Goal: Find contact information: Find contact information

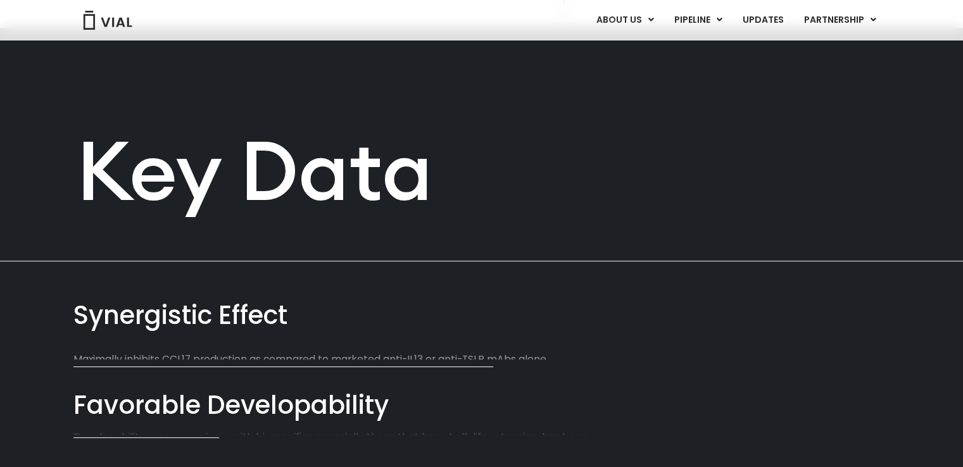
scroll to position [633, 0]
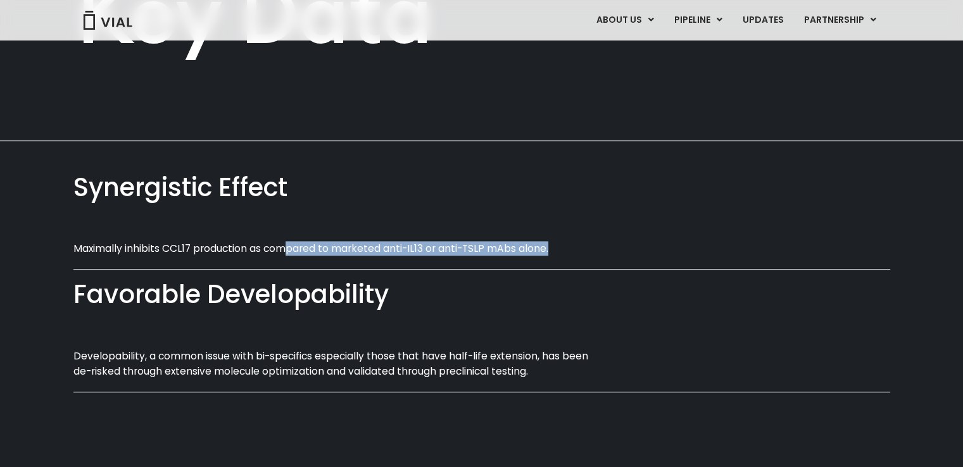
drag, startPoint x: 287, startPoint y: 246, endPoint x: 504, endPoint y: 257, distance: 216.8
click at [504, 257] on div "Synergistic Effect Maximally inhibits CCL17 production as compared to marketed …" at bounding box center [481, 227] width 817 height 108
click at [670, 203] on div "Synergistic Effect" at bounding box center [481, 188] width 817 height 36
drag, startPoint x: 322, startPoint y: 249, endPoint x: 429, endPoint y: 250, distance: 107.0
click at [429, 250] on p "Maximally inhibits CCL17 production as compared to marketed anti-IL13 or anti-T…" at bounding box center [338, 248] width 531 height 15
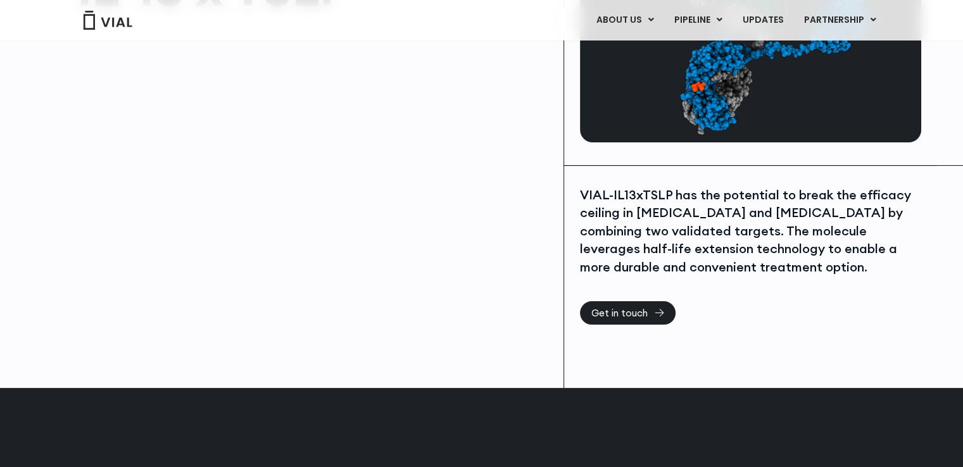
scroll to position [160, 0]
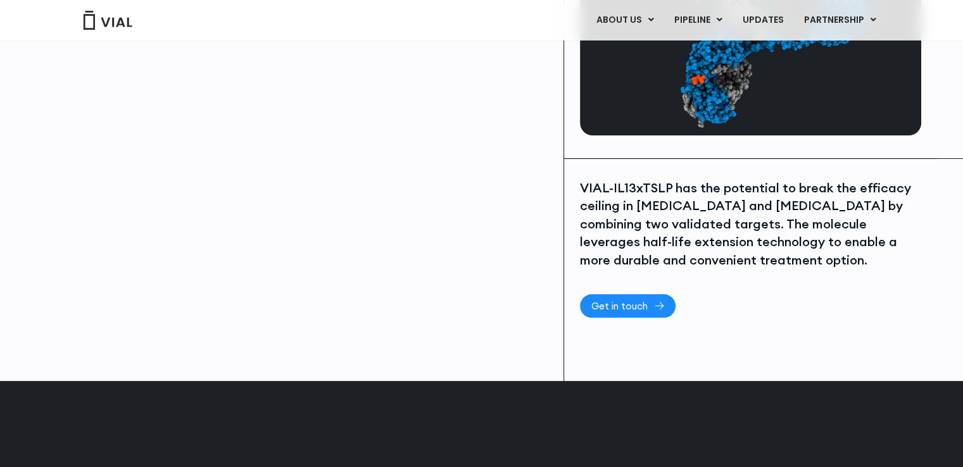
click at [624, 306] on span "Get in touch" at bounding box center [619, 305] width 56 height 9
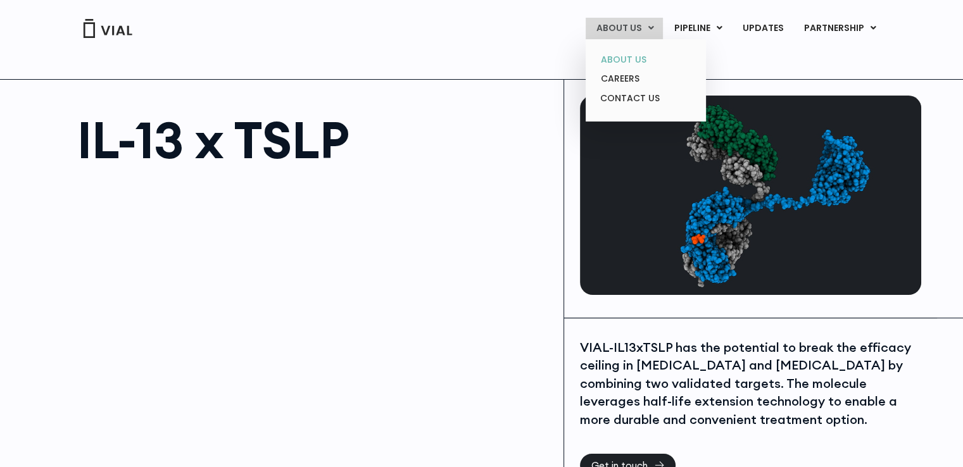
click at [638, 59] on link "ABOUT US" at bounding box center [645, 60] width 111 height 20
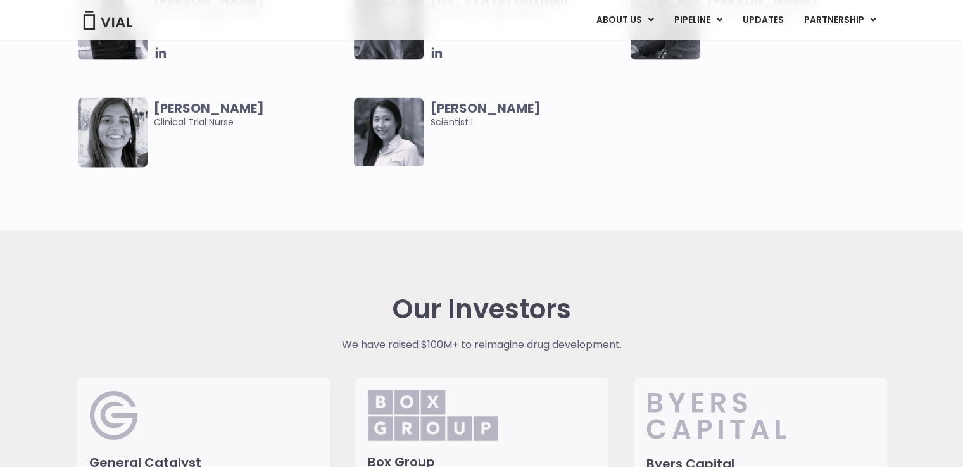
scroll to position [2723, 0]
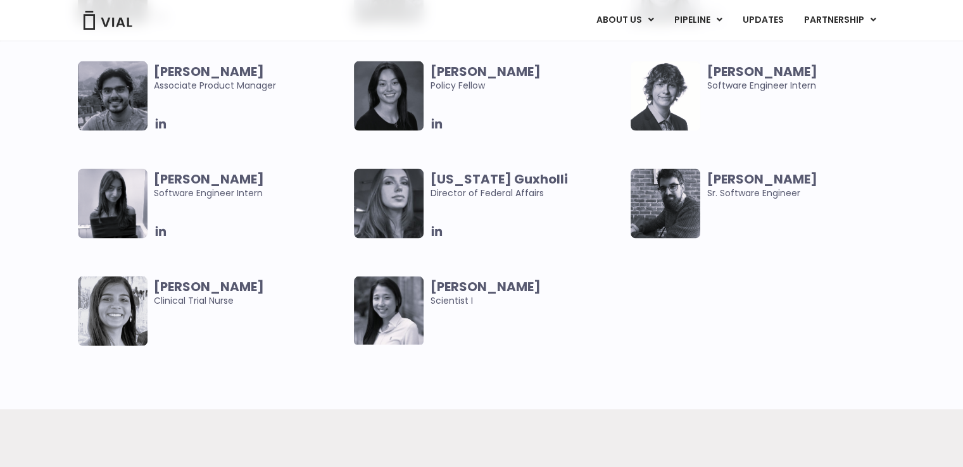
click at [434, 64] on b "Claudia Yu" at bounding box center [485, 72] width 110 height 18
drag, startPoint x: 441, startPoint y: 69, endPoint x: 522, endPoint y: 70, distance: 80.4
click at [522, 70] on span "Claudia Yu" at bounding box center [527, 72] width 194 height 14
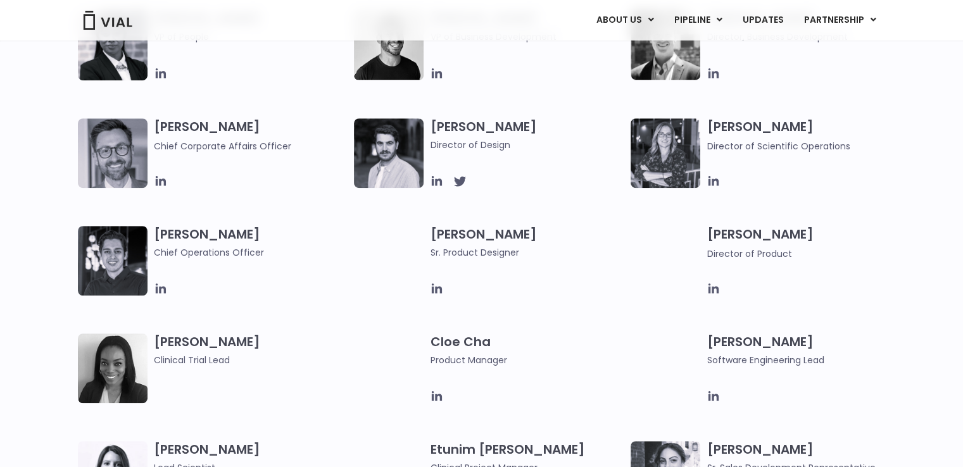
scroll to position [1266, 0]
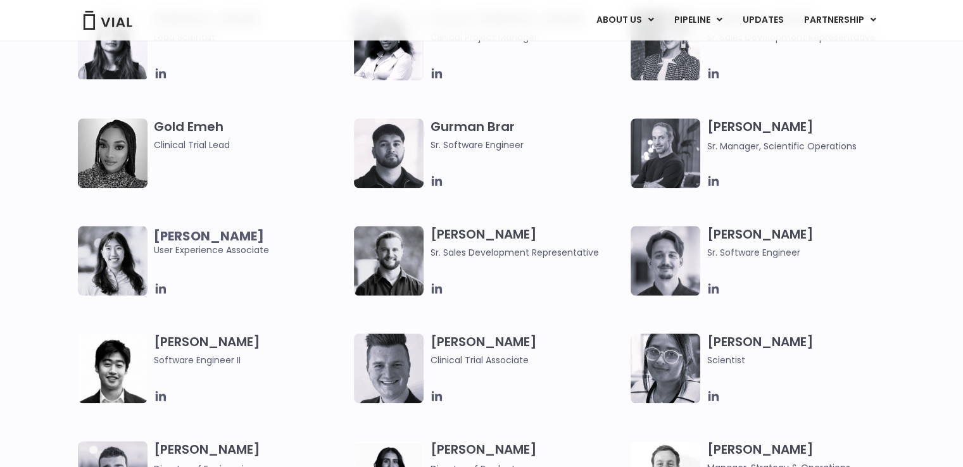
click at [440, 236] on h3 "Hugo Adam Sr. Sales Development Representative" at bounding box center [527, 243] width 194 height 34
click at [376, 262] on img at bounding box center [389, 261] width 70 height 70
